Goal: Navigation & Orientation: Go to known website

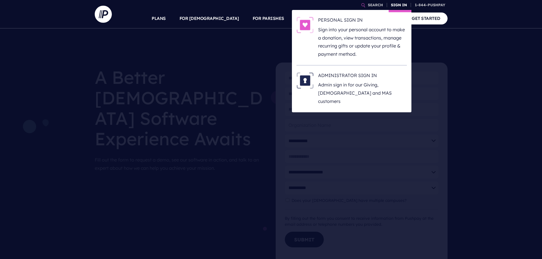
click at [403, 6] on link "SIGN IN" at bounding box center [399, 5] width 21 height 10
click at [392, 4] on link "SIGN IN" at bounding box center [399, 5] width 21 height 10
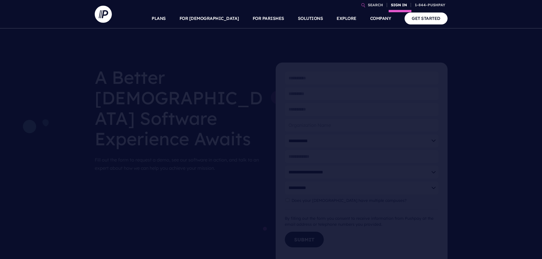
click at [401, 4] on link "SIGN IN" at bounding box center [399, 5] width 21 height 10
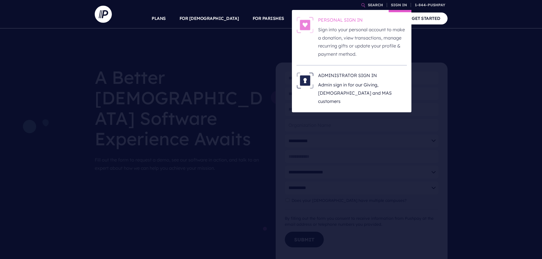
click at [323, 22] on h6 "PERSONAL SIGN IN" at bounding box center [362, 21] width 89 height 9
